Goal: Task Accomplishment & Management: Use online tool/utility

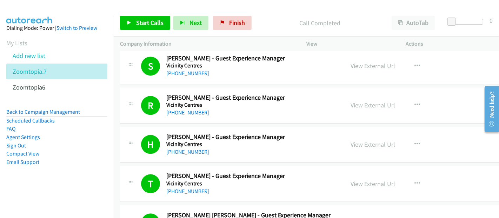
click at [274, 7] on div at bounding box center [246, 13] width 493 height 27
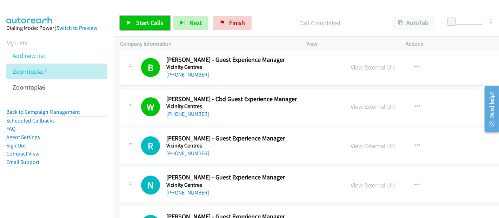
click at [144, 27] on link "Start Calls" at bounding box center [145, 23] width 50 height 14
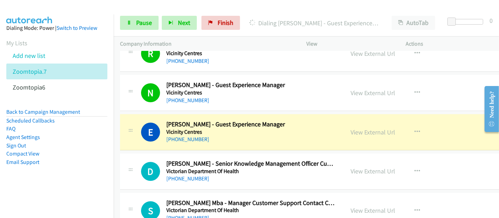
scroll to position [8467, 0]
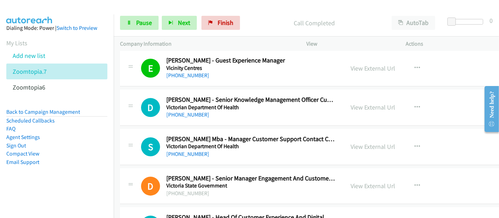
click at [195, 214] on h2 "[PERSON_NAME] - Head Of Customer Experience And Digital Marketing" at bounding box center [250, 218] width 169 height 8
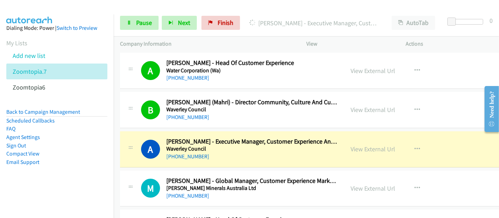
scroll to position [8896, 0]
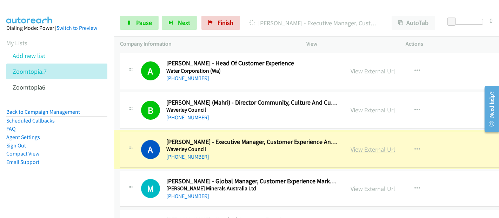
click at [366, 145] on link "View External Url" at bounding box center [373, 149] width 45 height 8
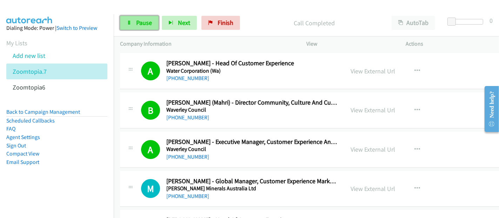
click at [143, 23] on span "Pause" at bounding box center [144, 23] width 16 height 8
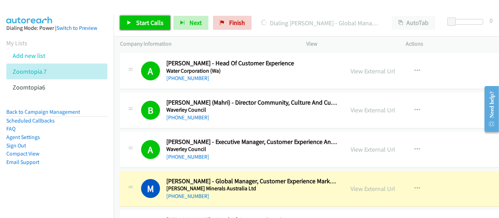
click at [142, 25] on span "Start Calls" at bounding box center [149, 23] width 27 height 8
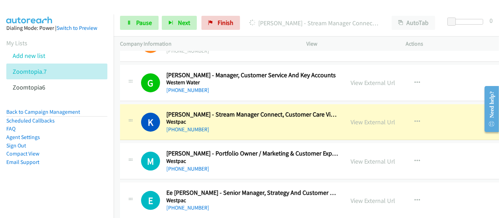
scroll to position [9170, 0]
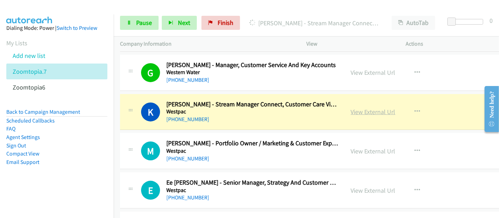
click at [358, 108] on link "View External Url" at bounding box center [373, 112] width 45 height 8
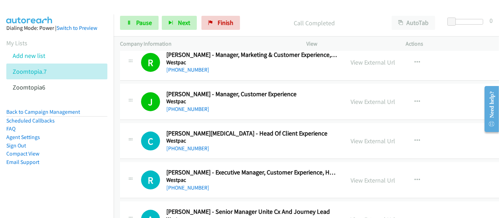
scroll to position [9794, 0]
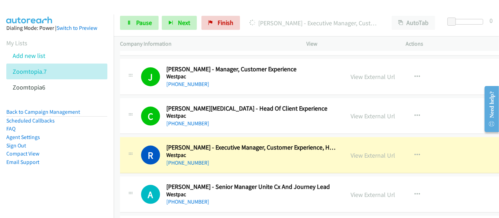
click at [222, 141] on div "R Callback Scheduled [PERSON_NAME] - Executive Manager, Customer Experience, Ho…" at bounding box center [332, 155] width 424 height 36
click at [373, 151] on link "View External Url" at bounding box center [373, 155] width 45 height 8
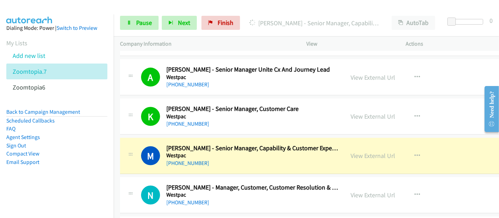
scroll to position [9950, 0]
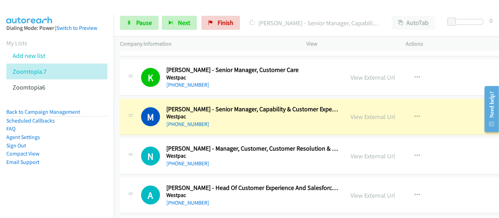
click at [215, 120] on div "[PHONE_NUMBER]" at bounding box center [252, 124] width 172 height 8
click at [353, 113] on link "View External Url" at bounding box center [373, 117] width 45 height 8
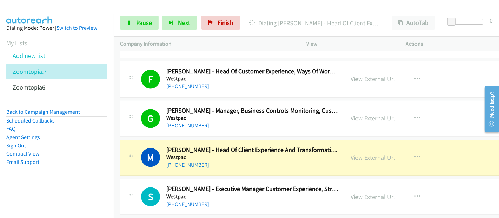
scroll to position [10223, 0]
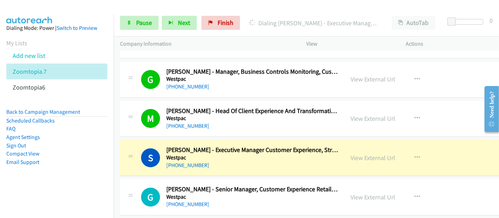
click at [219, 161] on div "[PHONE_NUMBER]" at bounding box center [252, 165] width 172 height 8
click at [369, 154] on link "View External Url" at bounding box center [373, 158] width 45 height 8
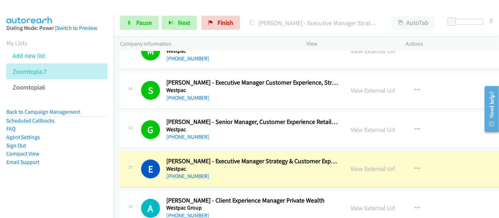
scroll to position [10301, 0]
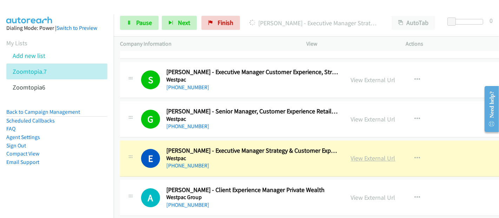
click at [371, 154] on link "View External Url" at bounding box center [373, 158] width 45 height 8
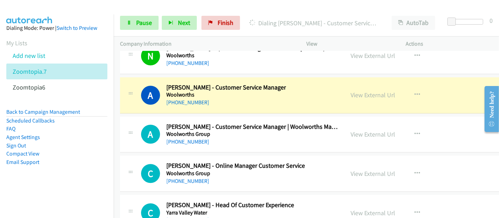
scroll to position [10613, 0]
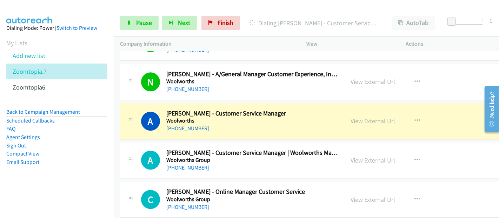
click at [100, 182] on aside "Dialing Mode: Power | Switch to Preview My Lists Add new list Zoomtopia.7 Zoomt…" at bounding box center [57, 106] width 114 height 184
click at [366, 117] on link "View External Url" at bounding box center [373, 121] width 45 height 8
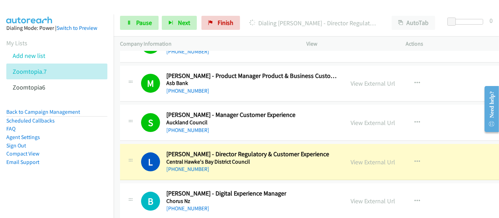
scroll to position [10925, 0]
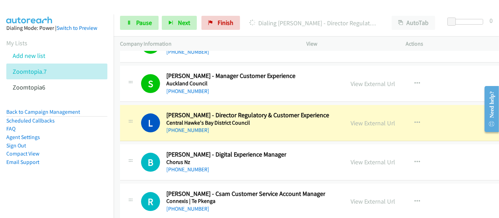
click at [223, 126] on div "[PHONE_NUMBER]" at bounding box center [247, 130] width 163 height 8
click at [367, 119] on link "View External Url" at bounding box center [373, 123] width 45 height 8
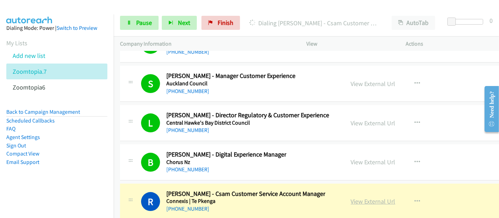
click at [372, 197] on link "View External Url" at bounding box center [373, 201] width 45 height 8
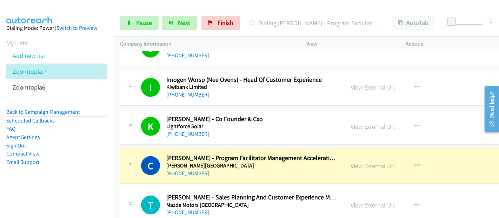
scroll to position [11510, 0]
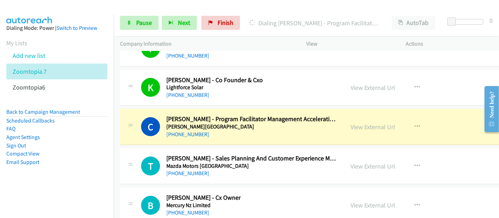
click at [218, 130] on div "[PHONE_NUMBER]" at bounding box center [252, 134] width 172 height 8
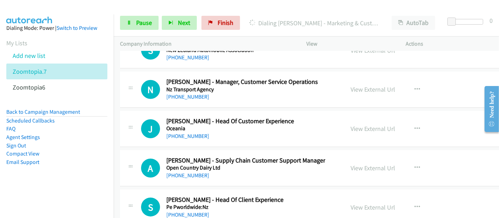
scroll to position [11706, 0]
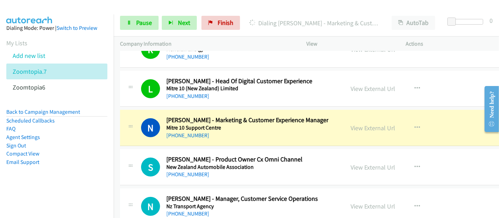
click at [230, 131] on div "[PHONE_NUMBER]" at bounding box center [247, 135] width 162 height 8
click at [360, 124] on link "View External Url" at bounding box center [373, 128] width 45 height 8
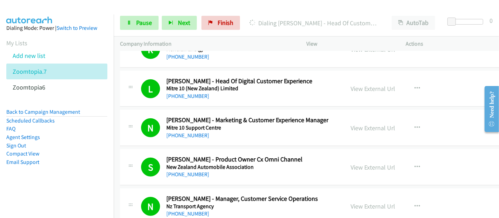
scroll to position [11823, 0]
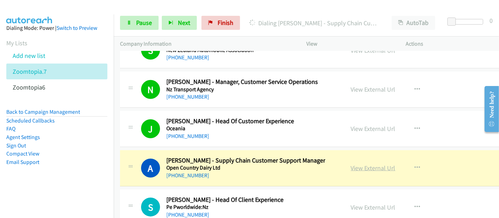
click at [365, 164] on link "View External Url" at bounding box center [373, 168] width 45 height 8
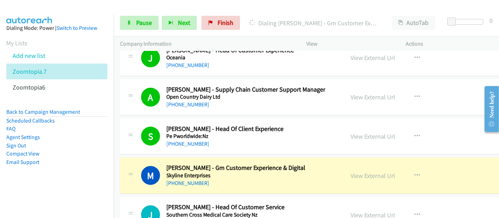
scroll to position [11901, 0]
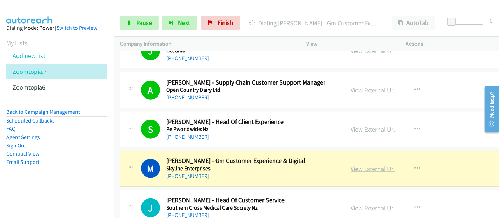
click at [367, 165] on link "View External Url" at bounding box center [373, 169] width 45 height 8
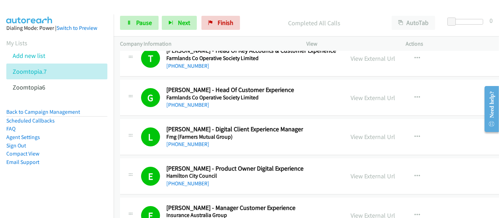
scroll to position [10952, 0]
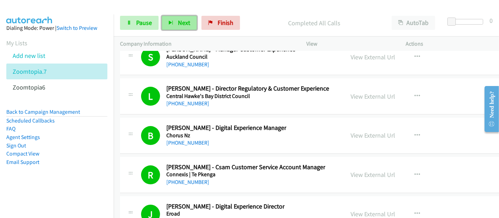
click at [183, 25] on span "Next" at bounding box center [184, 23] width 12 height 8
click at [179, 22] on span "Next" at bounding box center [184, 23] width 12 height 8
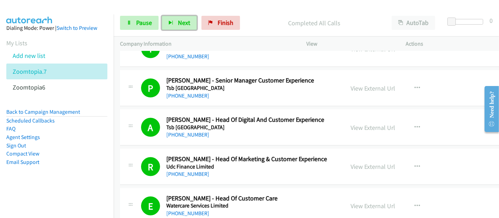
scroll to position [12201, 0]
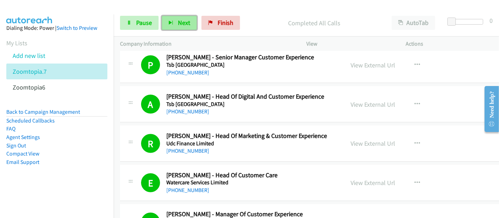
click at [175, 24] on button "Next" at bounding box center [179, 23] width 35 height 14
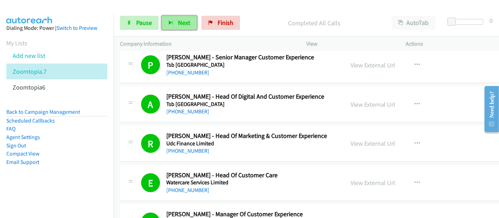
click at [175, 24] on button "Next" at bounding box center [179, 23] width 35 height 14
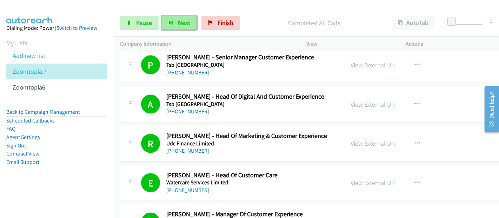
click at [175, 24] on button "Next" at bounding box center [179, 23] width 35 height 14
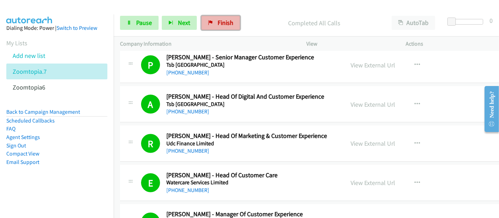
click at [222, 23] on span "Finish" at bounding box center [226, 23] width 16 height 8
